Goal: Task Accomplishment & Management: Use online tool/utility

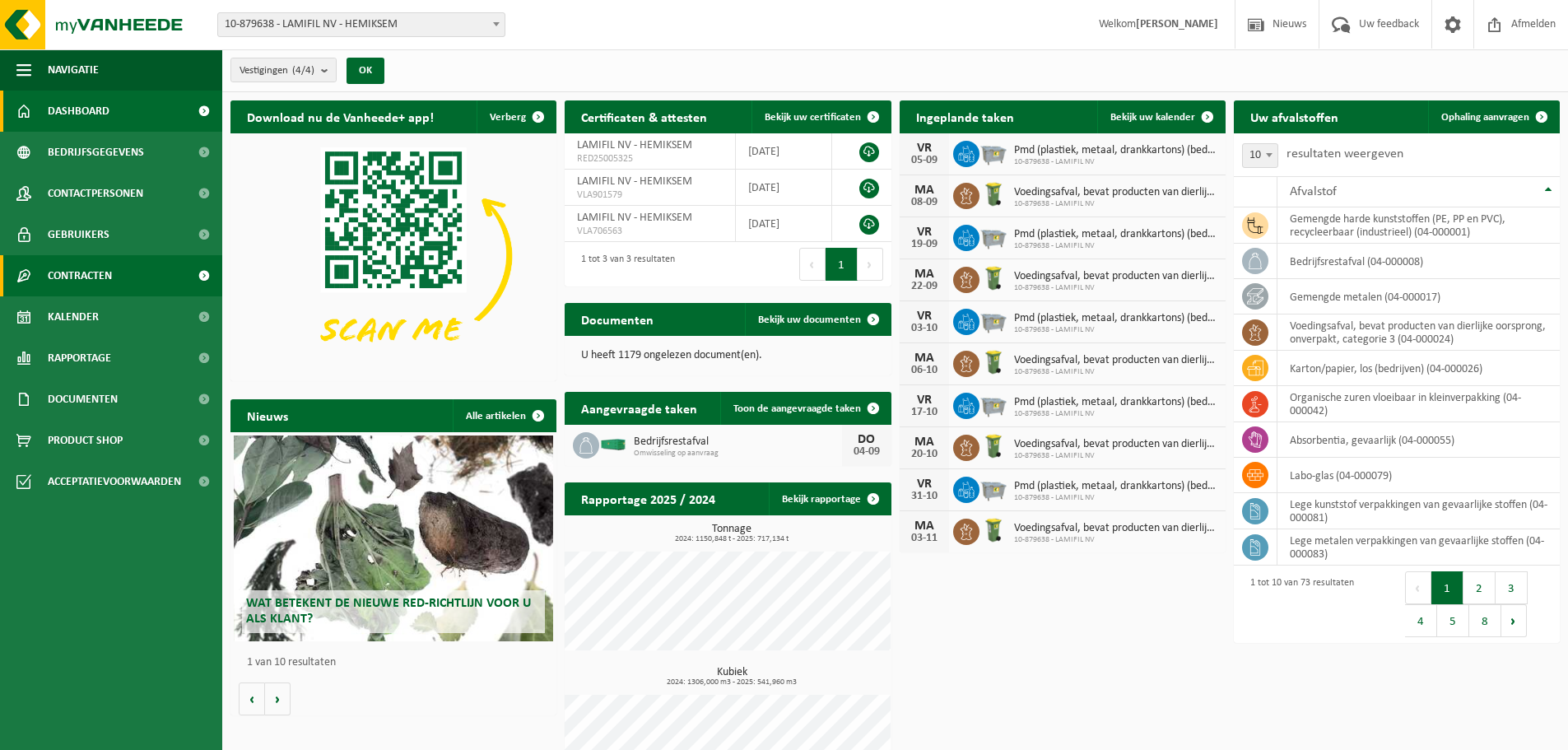
click at [112, 277] on span "Contracten" at bounding box center [80, 276] width 64 height 41
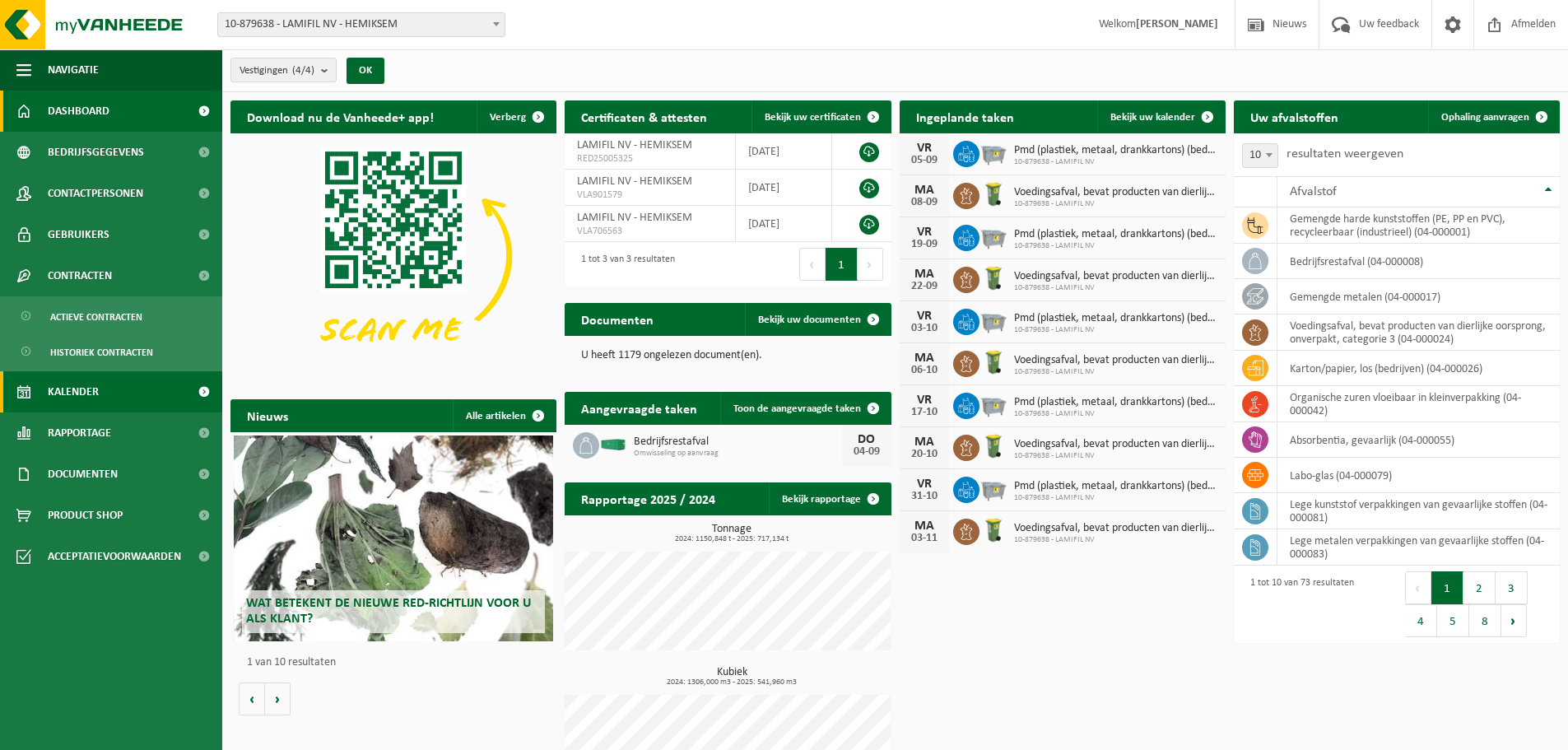
click at [92, 396] on span "Kalender" at bounding box center [74, 392] width 51 height 41
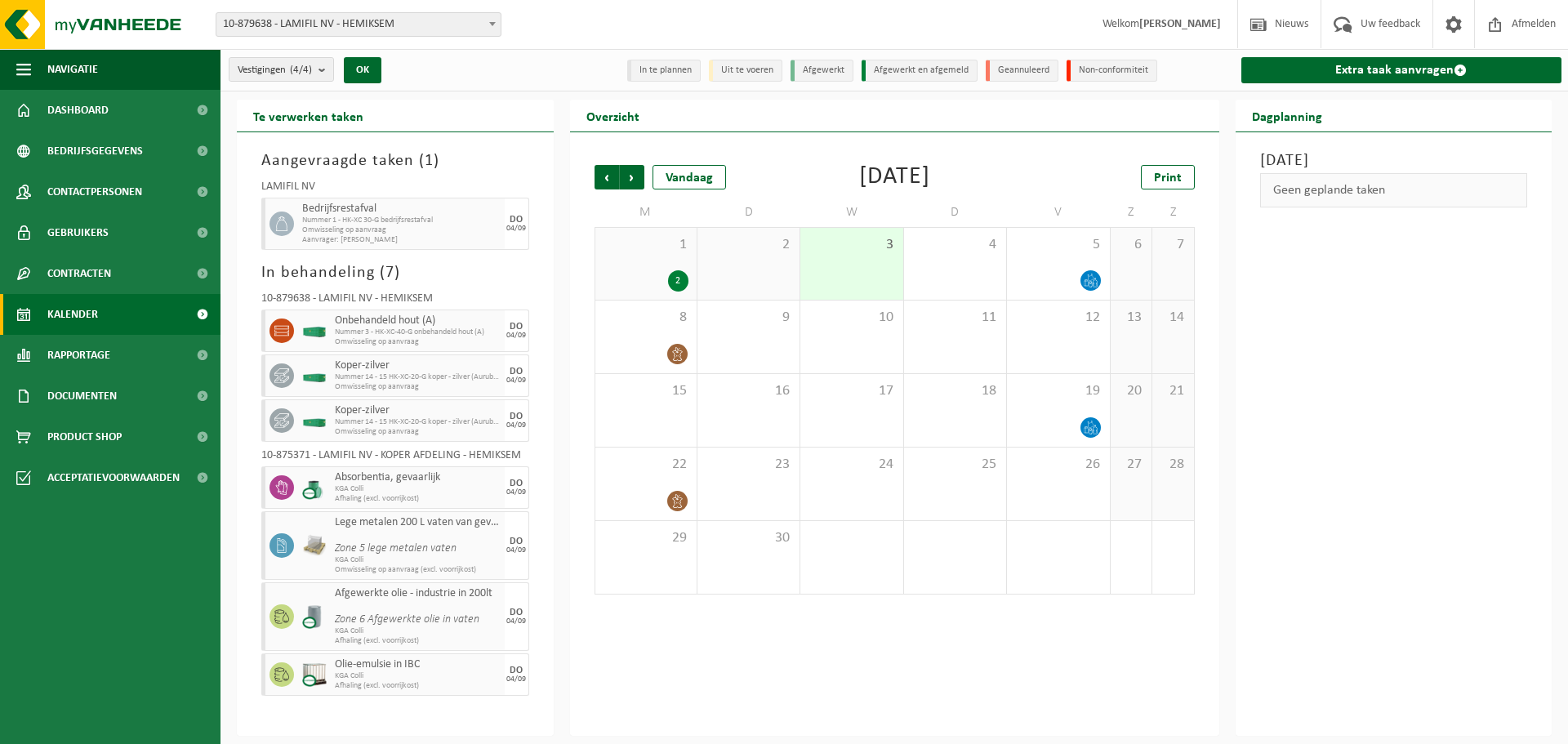
click at [77, 311] on span "Kalender" at bounding box center [73, 314] width 51 height 41
click at [1456, 68] on span at bounding box center [1460, 70] width 13 height 13
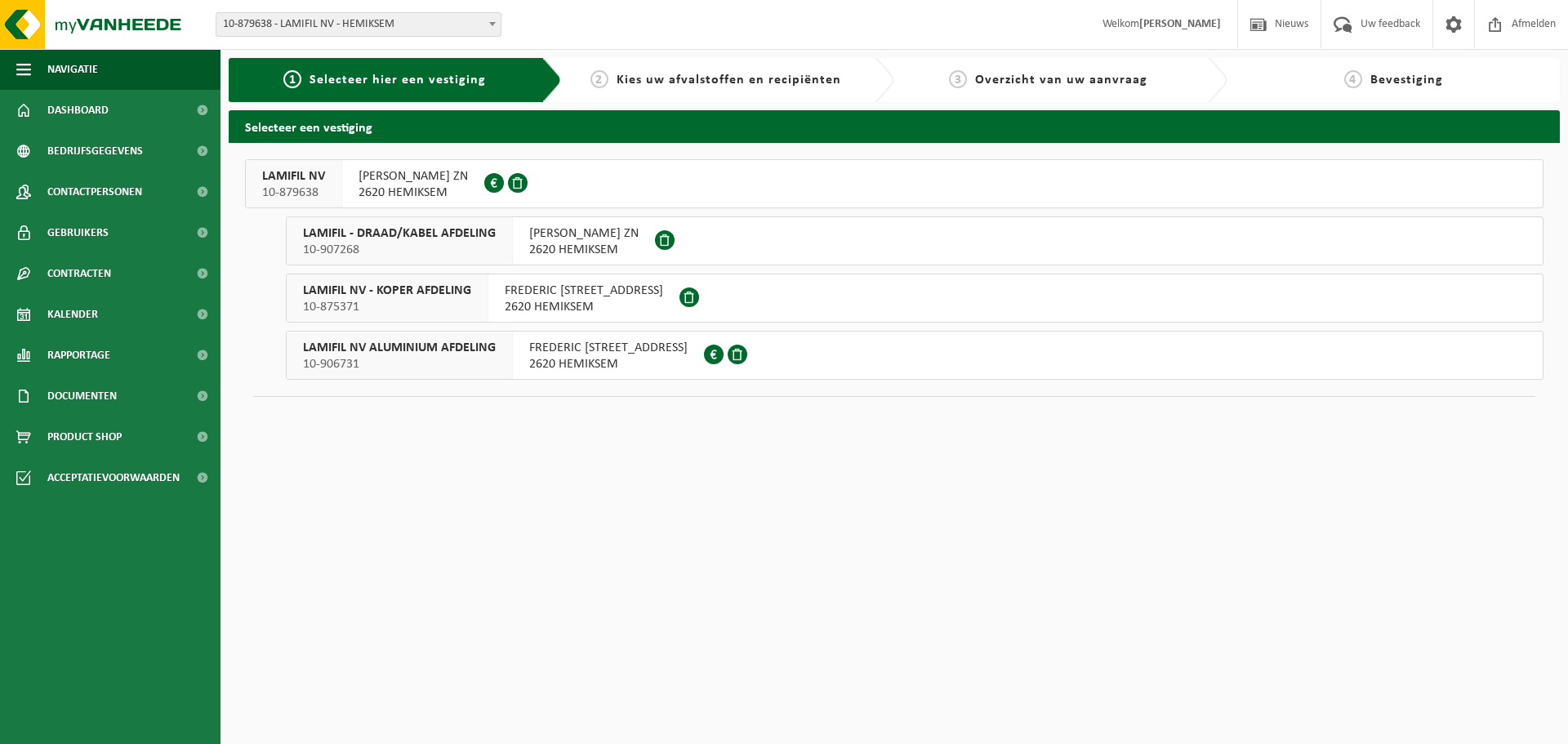
click at [332, 189] on div "LAMIFIL NV 10-879638" at bounding box center [293, 183] width 96 height 48
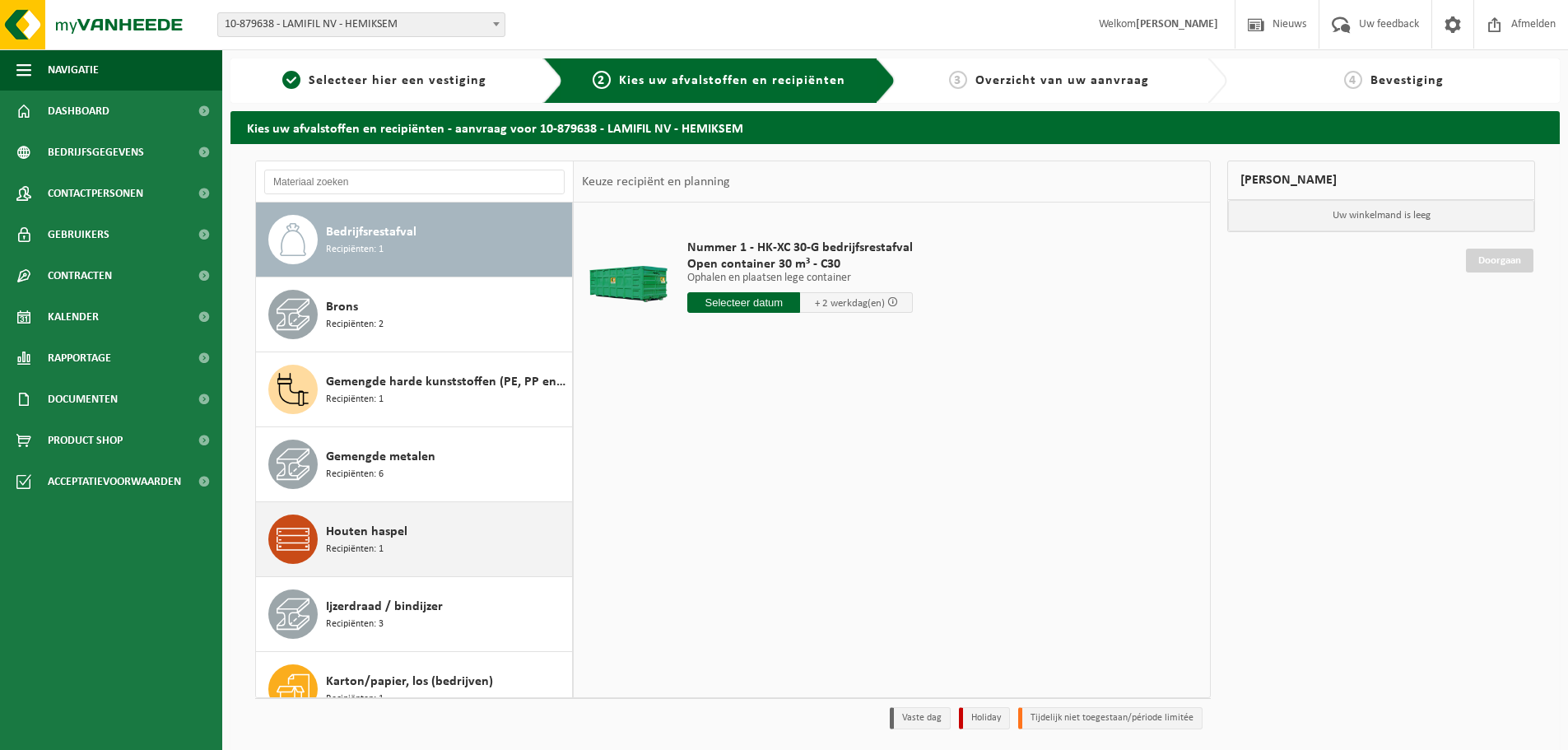
scroll to position [82, 0]
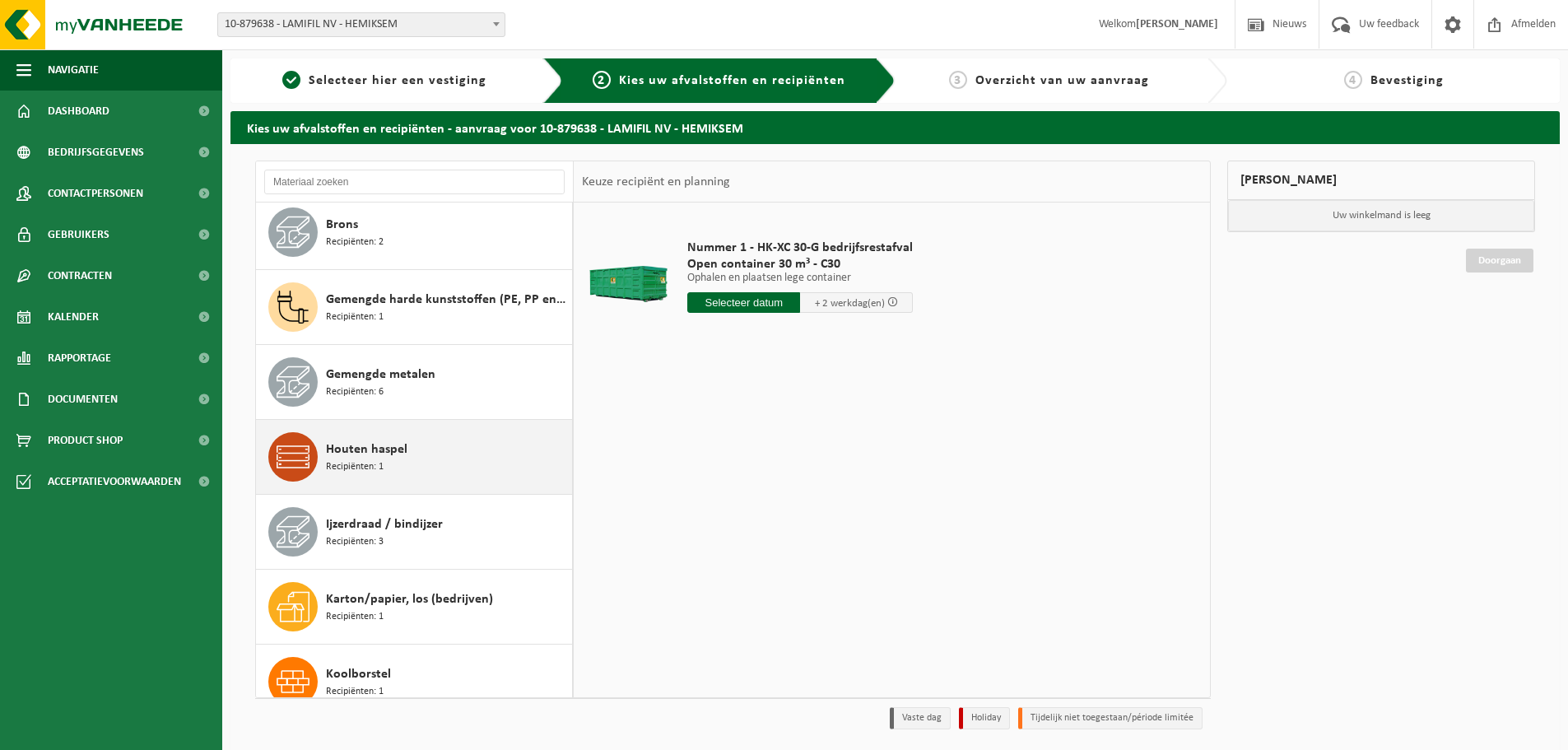
click at [445, 535] on div "Ijzerdraad / bindijzer Recipiënten: 3" at bounding box center [447, 532] width 242 height 50
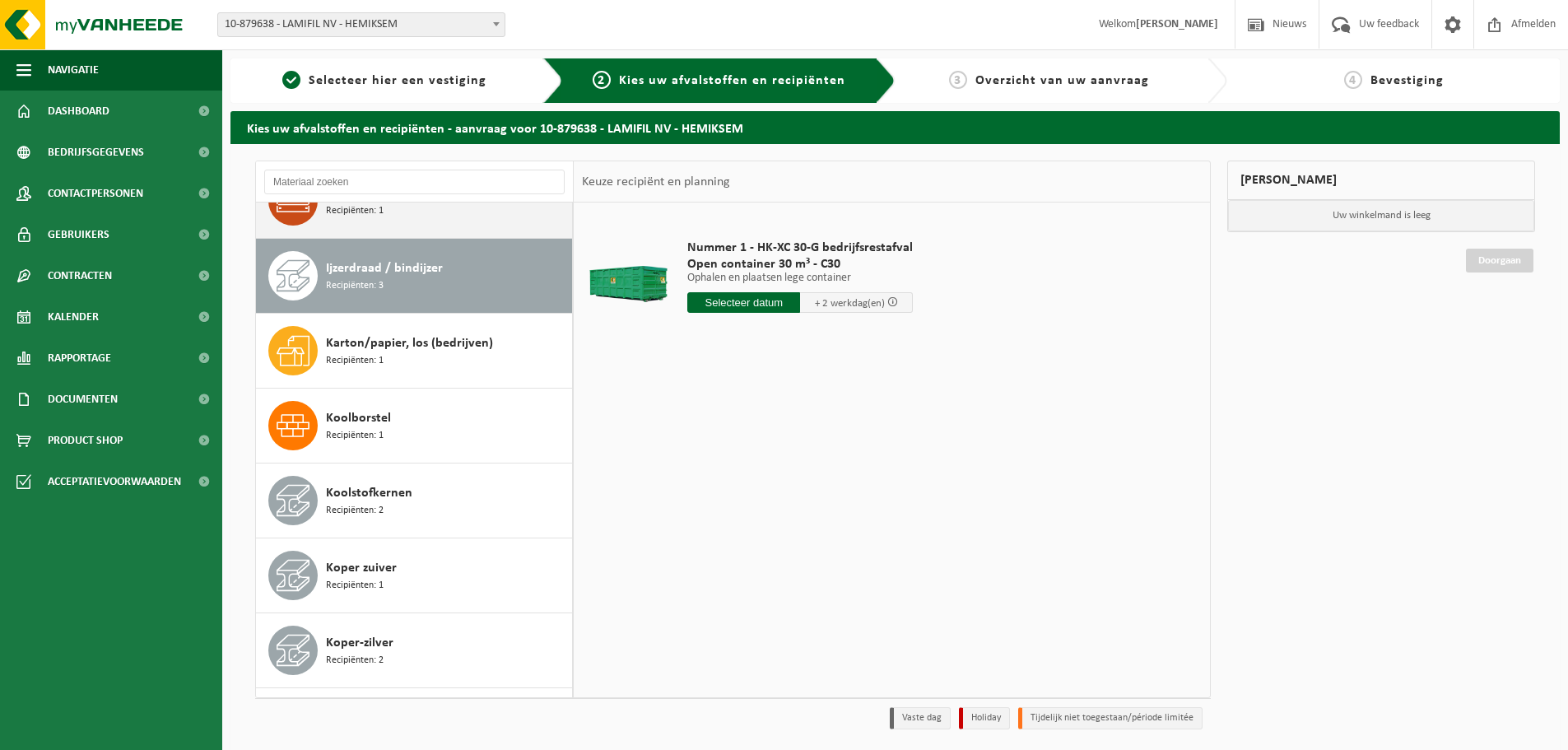
scroll to position [375, 0]
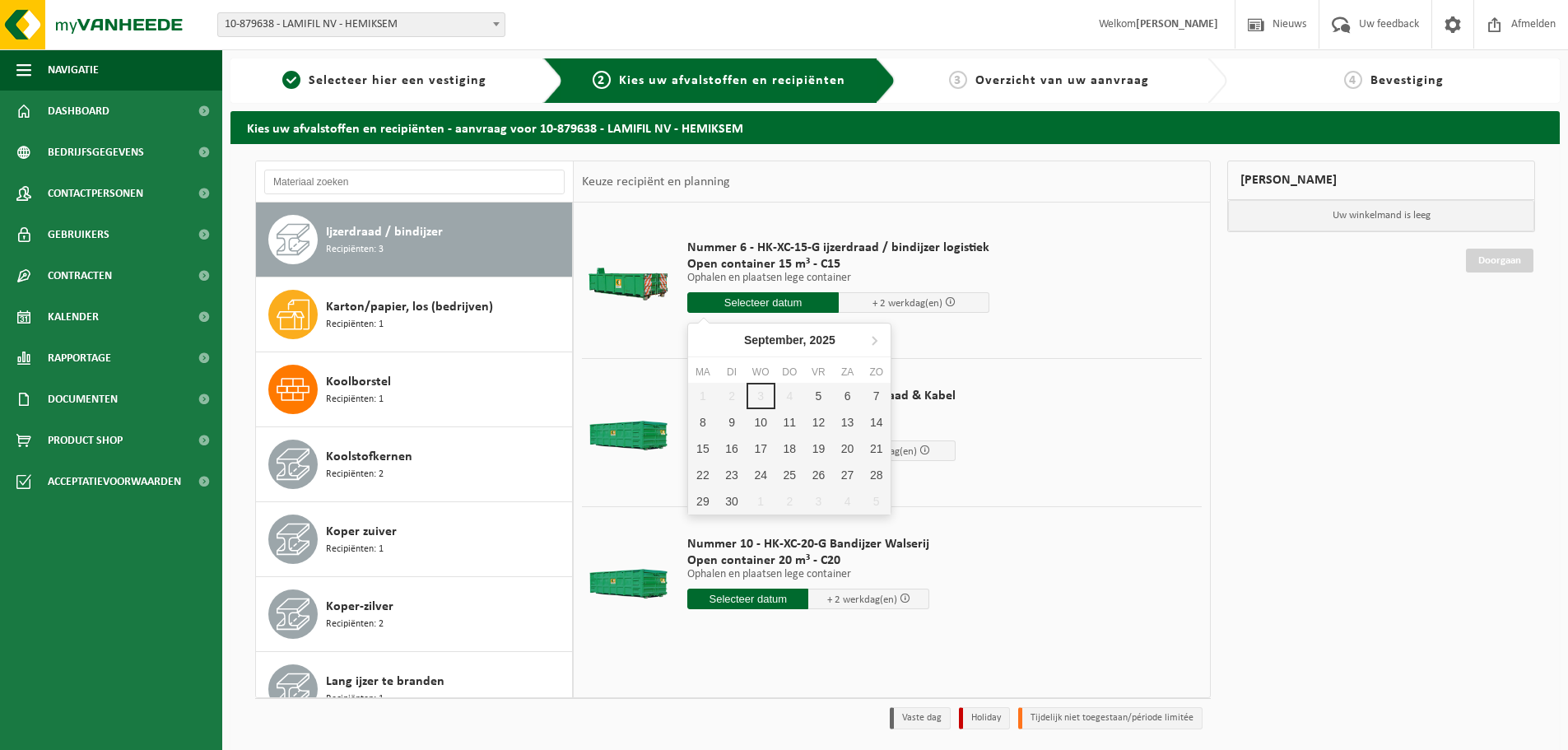
click at [766, 297] on input "text" at bounding box center [763, 302] width 151 height 21
click at [832, 402] on div "5" at bounding box center [818, 396] width 29 height 27
type input "Van 2025-09-05"
type input "2025-09-05"
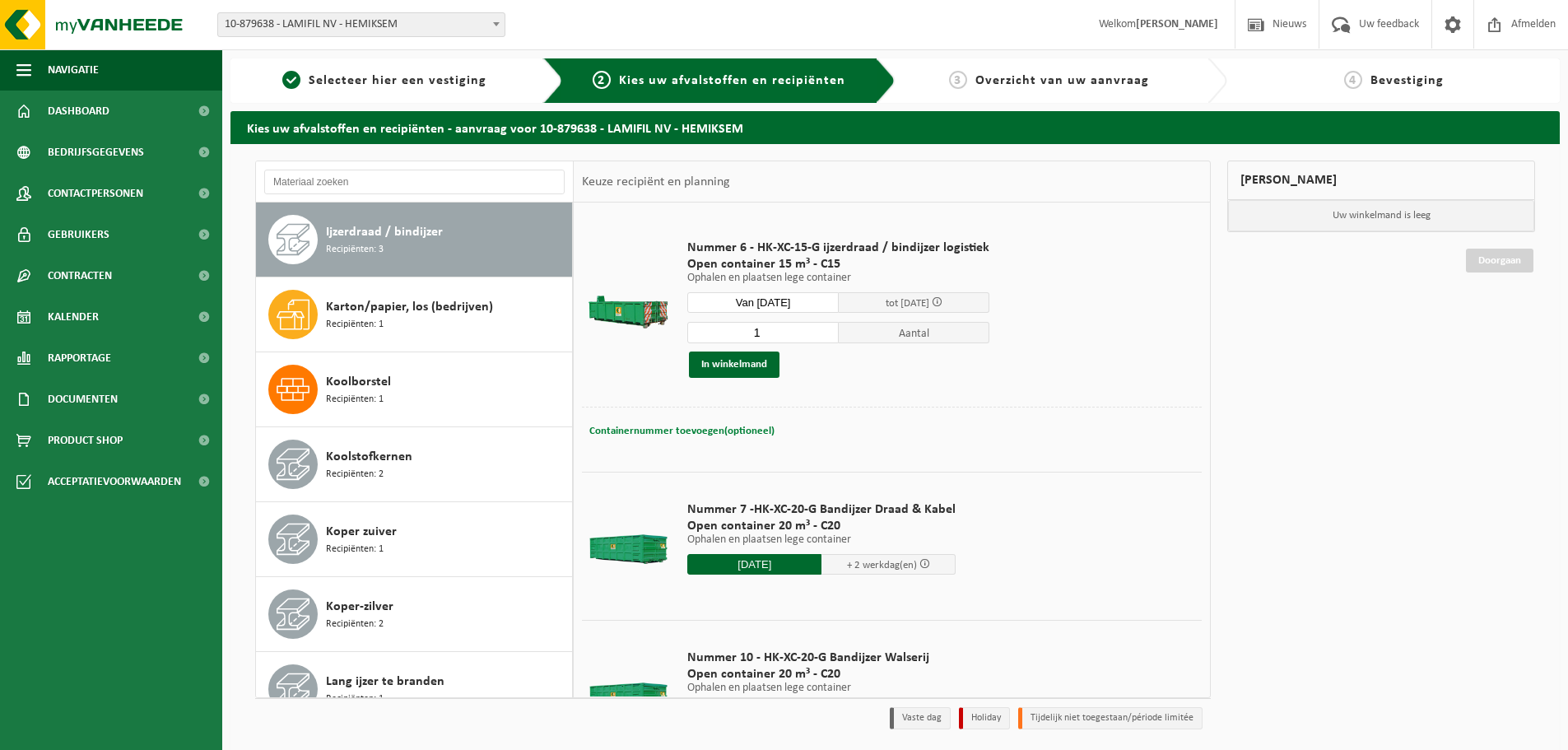
click at [686, 433] on span "Containernummer toevoegen(optioneel)" at bounding box center [681, 431] width 185 height 11
type input "C15/091"
click at [718, 355] on button "In winkelmand" at bounding box center [734, 365] width 91 height 27
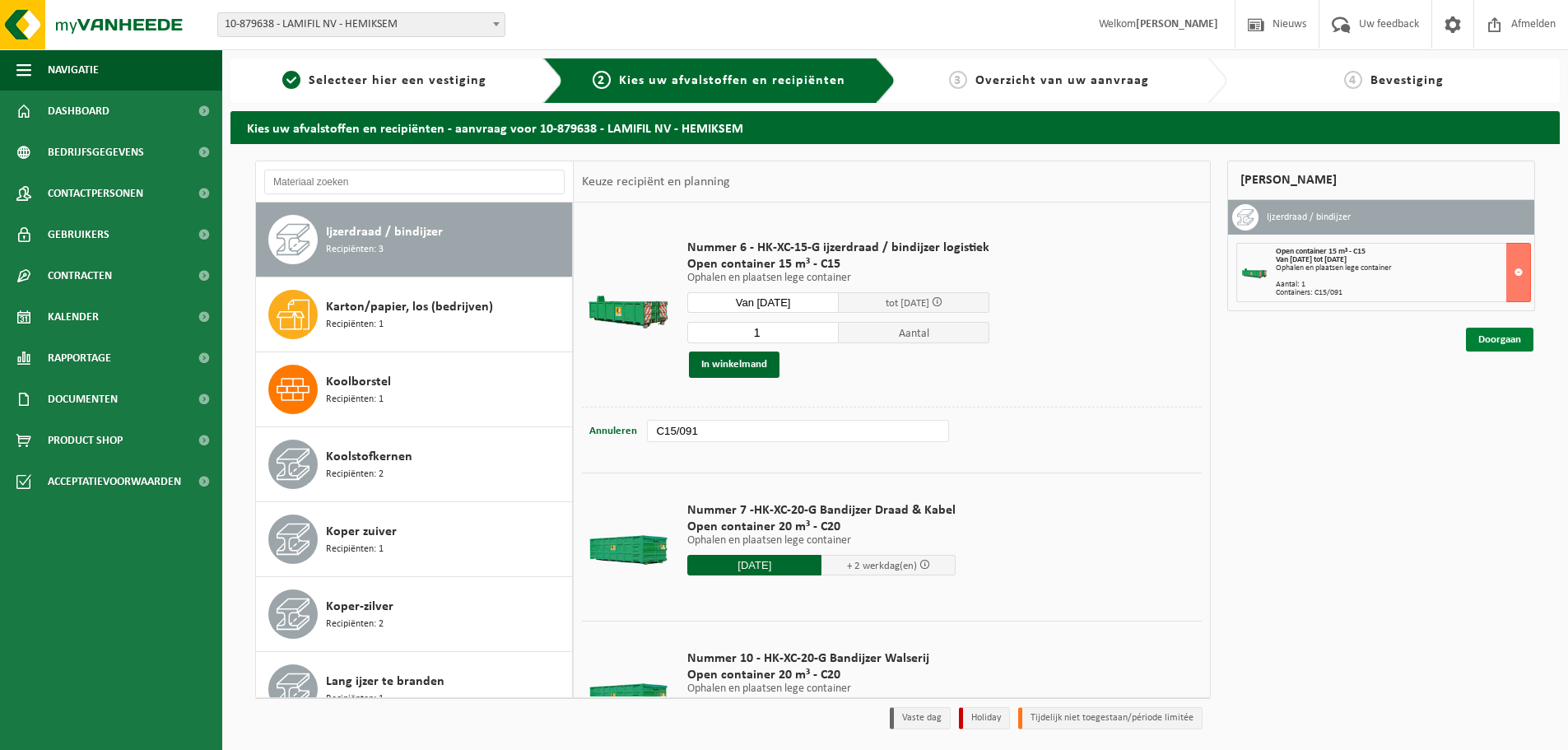
click at [1493, 336] on link "Doorgaan" at bounding box center [1500, 340] width 68 height 24
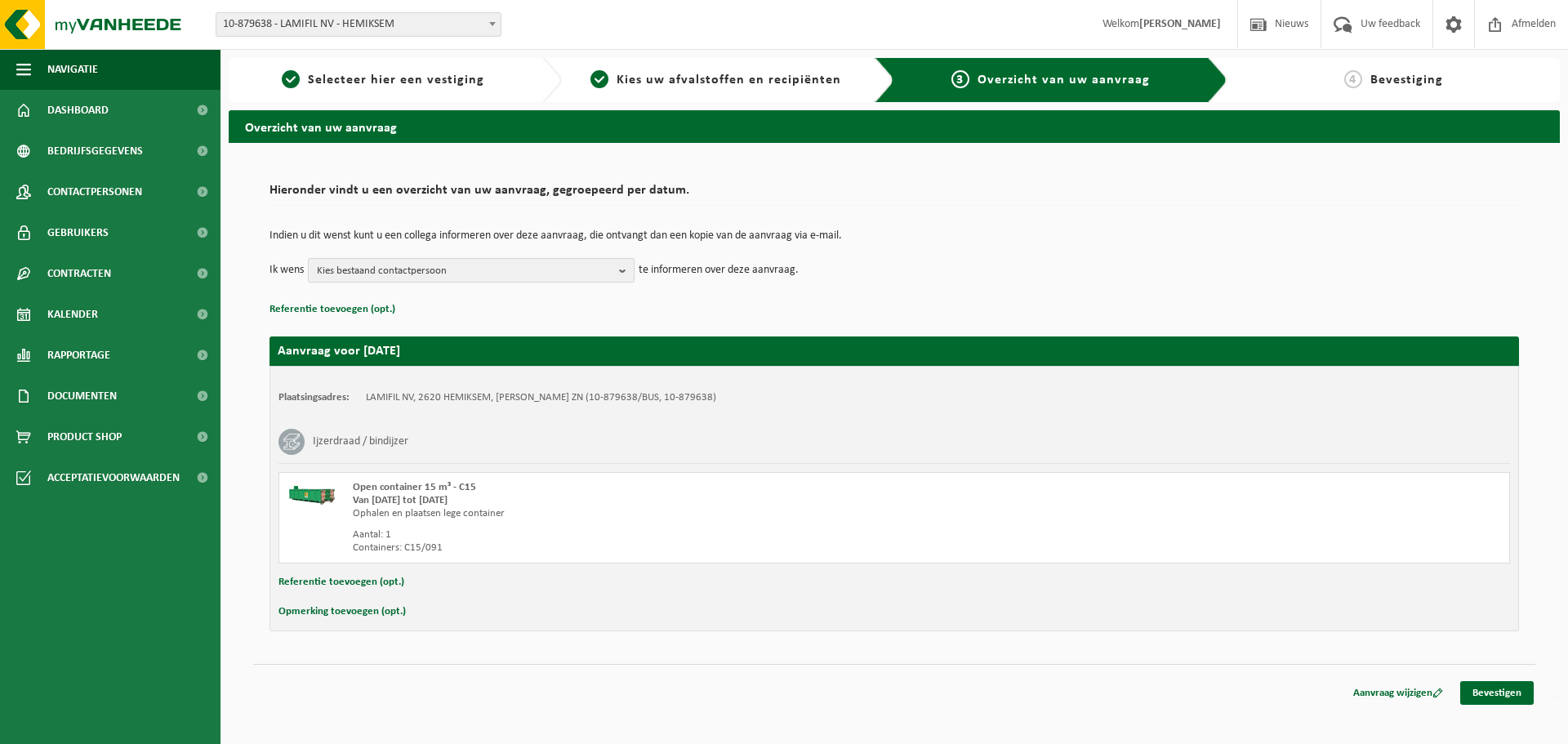
click at [623, 273] on b "button" at bounding box center [626, 270] width 14 height 23
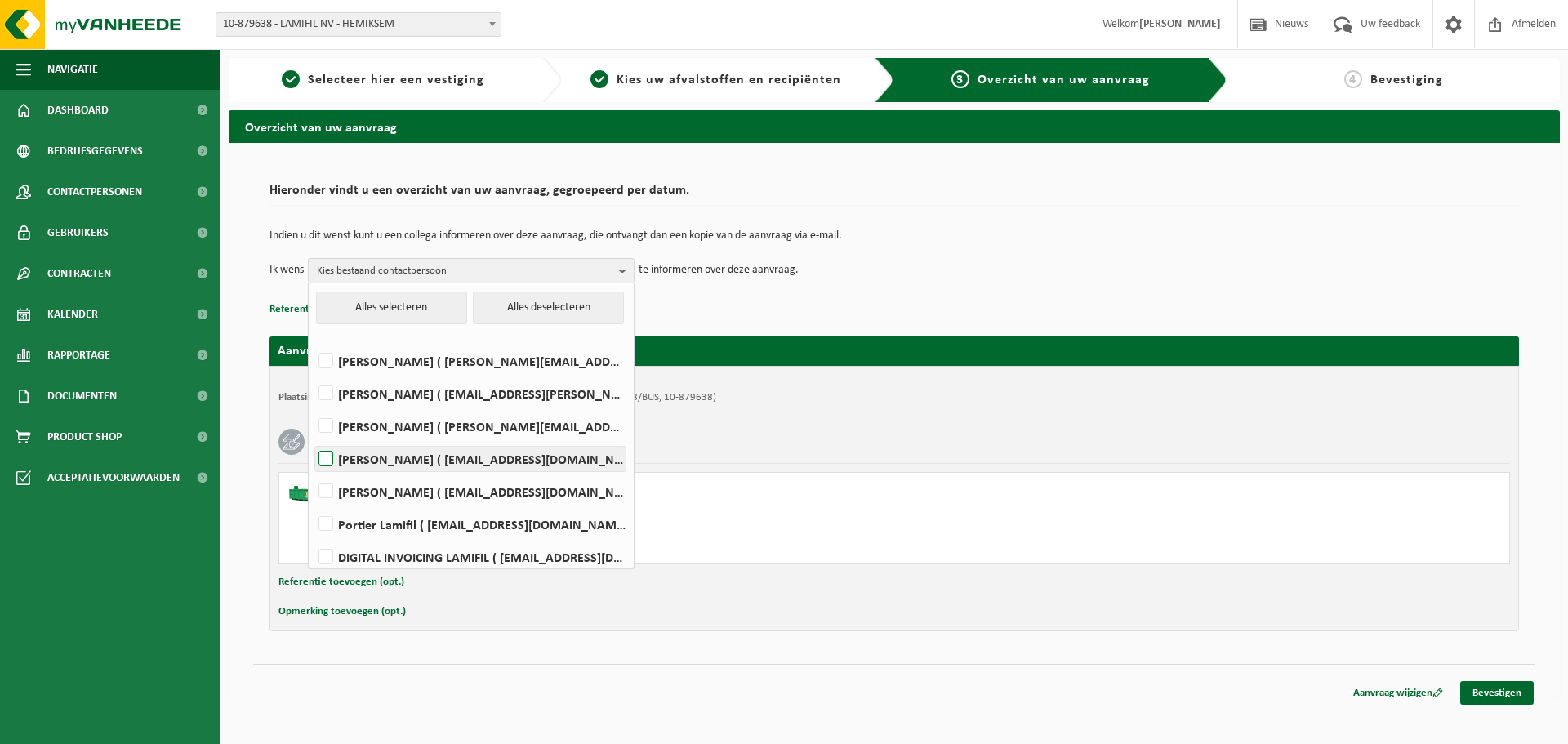
click at [388, 462] on label "[PERSON_NAME] ( [EMAIL_ADDRESS][DOMAIN_NAME] )" at bounding box center [470, 459] width 310 height 25
click at [313, 438] on input "[PERSON_NAME] ( [EMAIL_ADDRESS][DOMAIN_NAME] )" at bounding box center [312, 437] width 1 height 1
checkbox input "true"
click at [1522, 691] on link "Bevestigen" at bounding box center [1497, 693] width 74 height 24
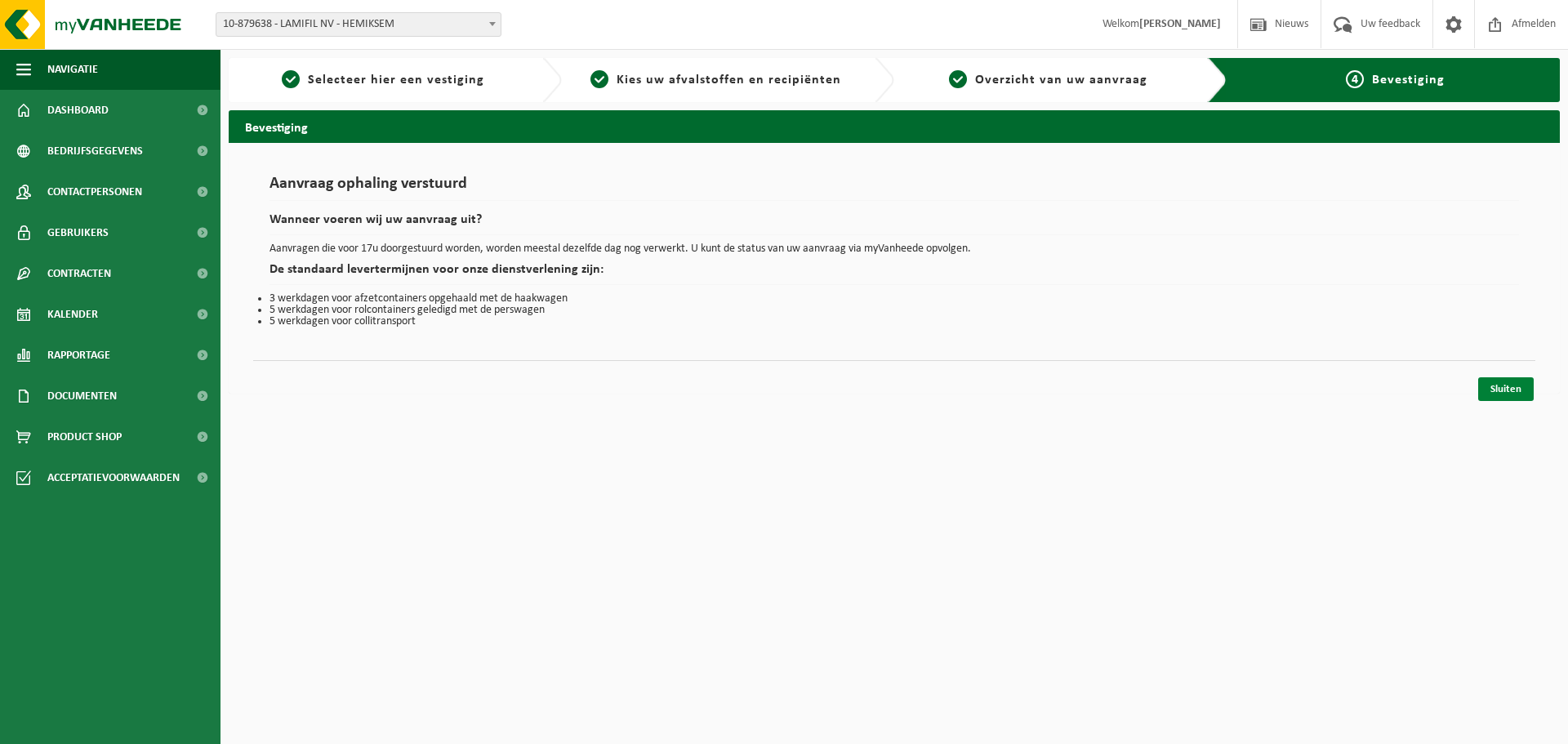
click at [1517, 388] on link "Sluiten" at bounding box center [1505, 389] width 55 height 24
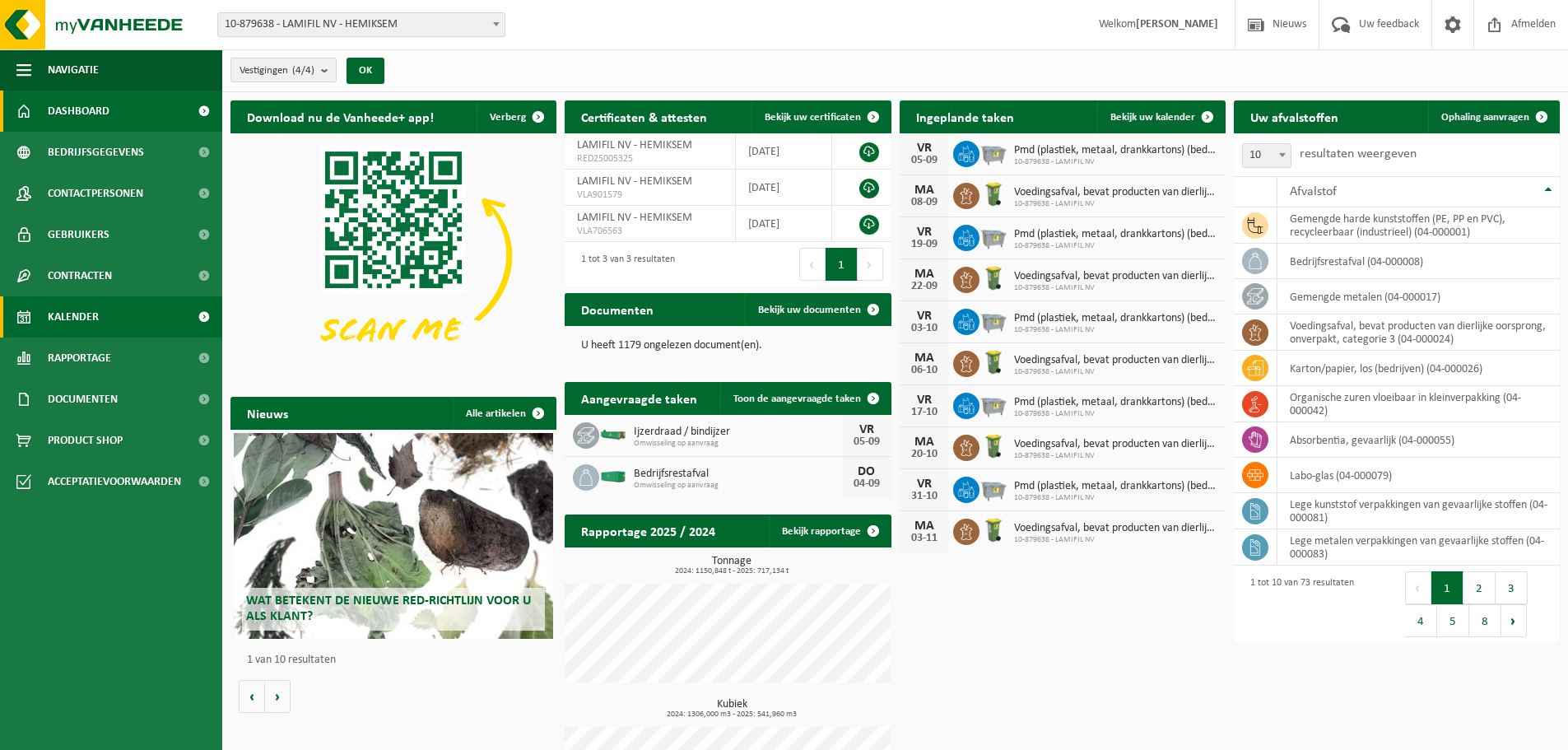
click at [87, 323] on span "Kalender" at bounding box center [74, 317] width 51 height 41
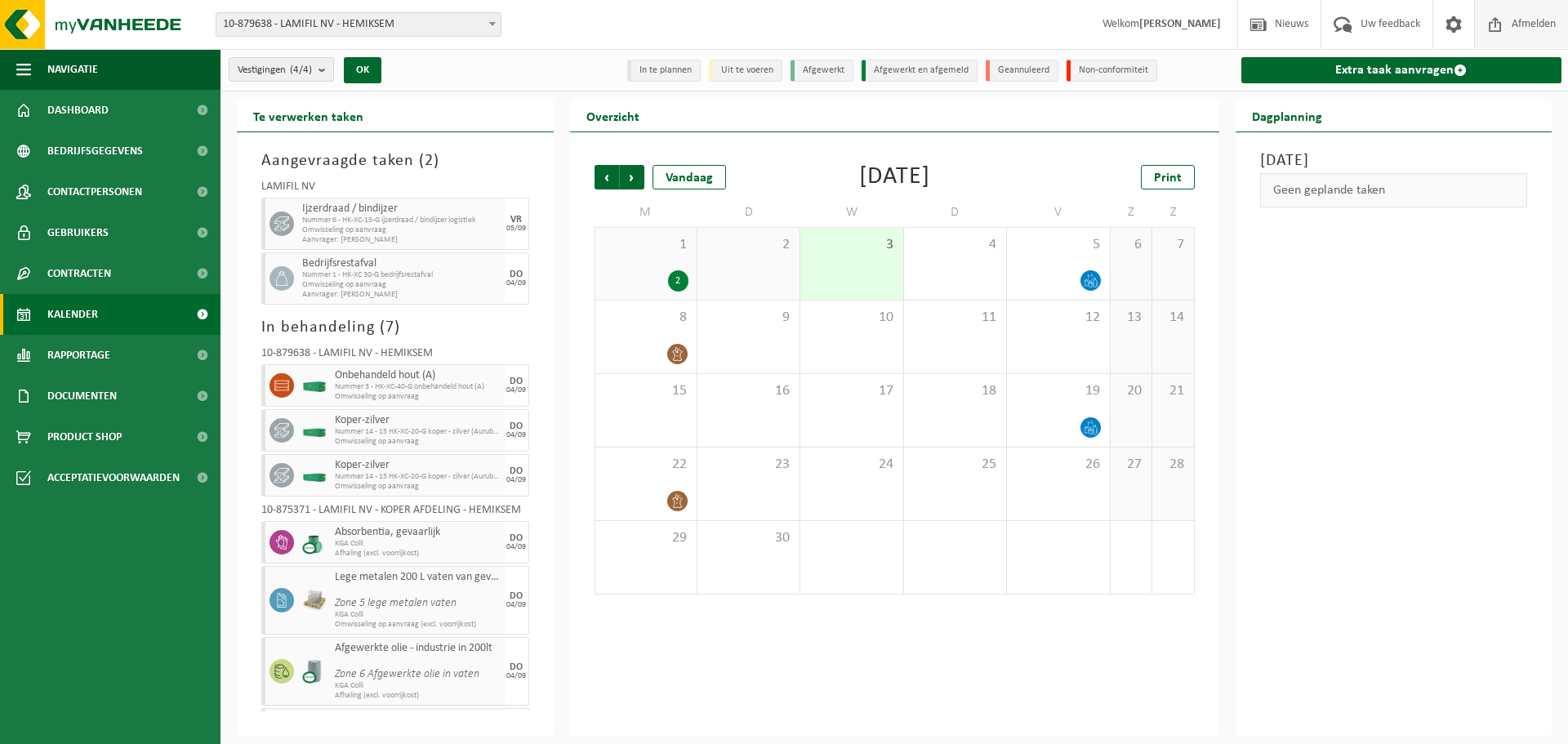
click at [1551, 15] on span "Afmelden" at bounding box center [1534, 24] width 53 height 48
